Goal: Information Seeking & Learning: Learn about a topic

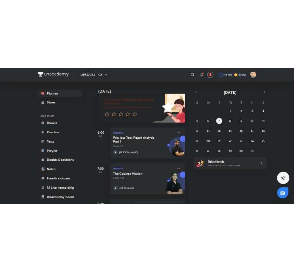
scroll to position [49, 0]
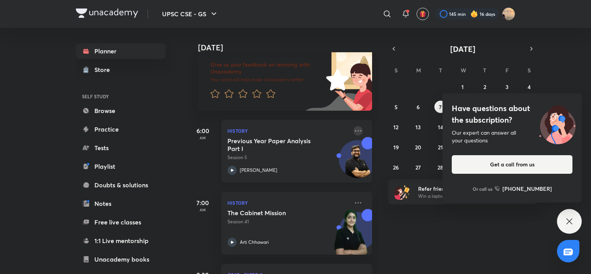
click at [354, 133] on icon at bounding box center [358, 130] width 9 height 9
click at [435, 253] on div "[DATE] Good evening, Snatashree You have 8 events [DATE] Give us your feedback …" at bounding box center [388, 151] width 402 height 246
click at [418, 105] on abbr "6" at bounding box center [418, 106] width 3 height 7
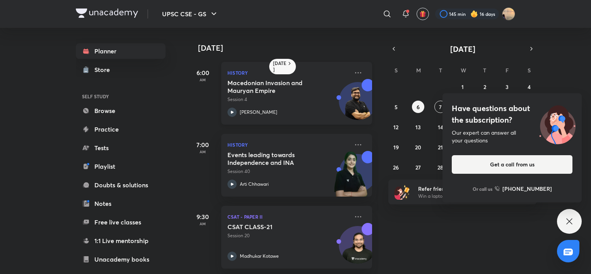
click at [286, 94] on h5 "Macedonian Invasion and Mauryan Empire" at bounding box center [275, 86] width 96 height 15
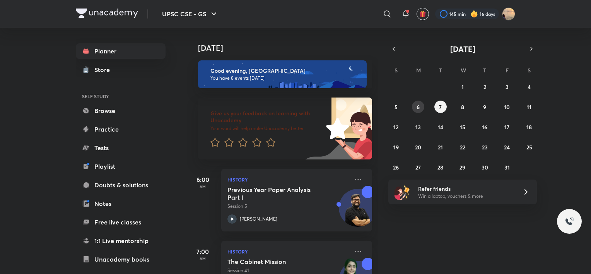
click at [421, 108] on button "6" at bounding box center [418, 107] width 12 height 12
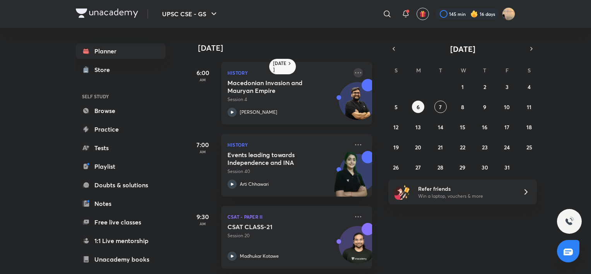
click at [354, 72] on icon at bounding box center [358, 72] width 9 height 9
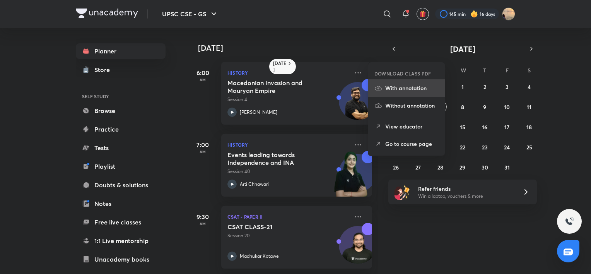
click at [388, 85] on p "With annotation" at bounding box center [411, 88] width 53 height 8
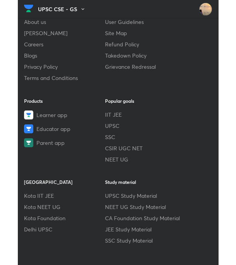
scroll to position [626, 3]
